Goal: Find specific page/section: Find specific page/section

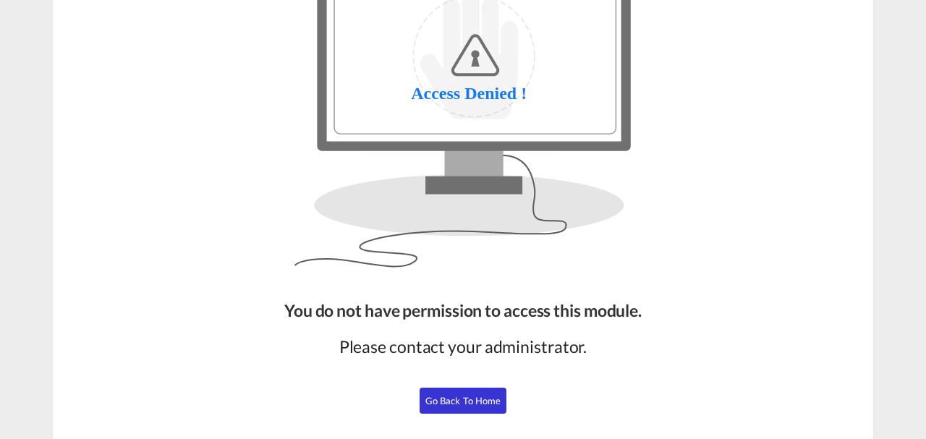
scroll to position [116, 0]
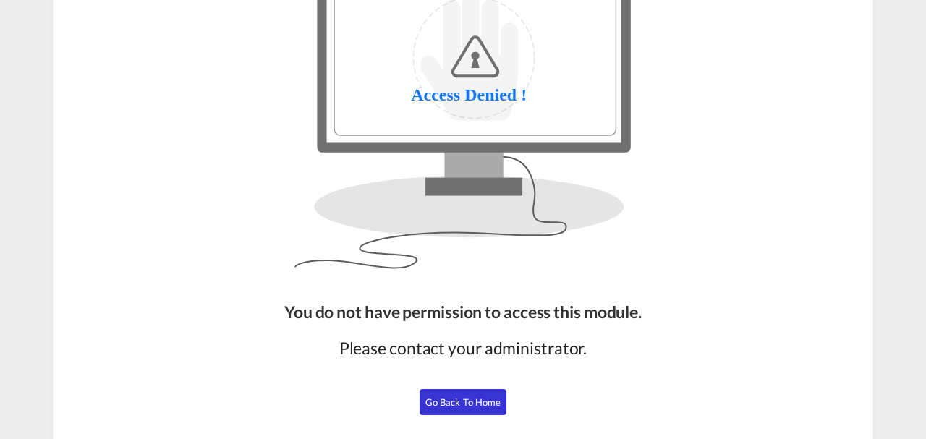
click at [452, 393] on button "Go Back to Home" at bounding box center [463, 402] width 87 height 26
